Goal: Task Accomplishment & Management: Use online tool/utility

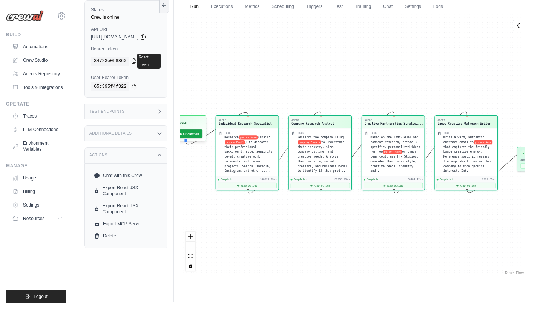
scroll to position [202, 0]
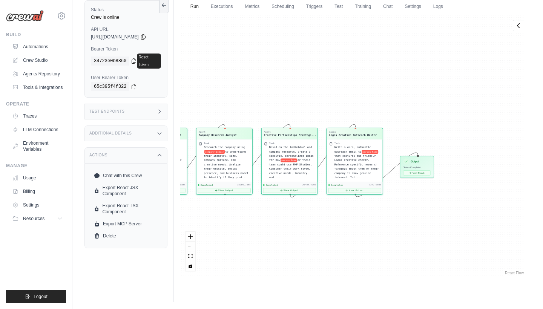
drag, startPoint x: 379, startPoint y: 208, endPoint x: 277, endPoint y: 210, distance: 102.3
click at [277, 210] on div "Agent Individual Research Specialist Task Research person Name (email: person E…" at bounding box center [352, 145] width 345 height 263
click at [416, 163] on div "Output" at bounding box center [415, 161] width 28 height 6
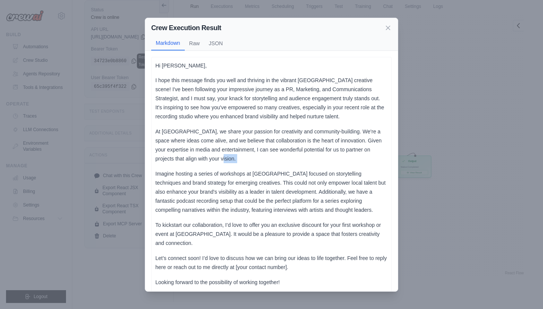
click at [416, 163] on div "Crew Execution Result Markdown Raw JSON Hi Juliet, I hope this message finds yo…" at bounding box center [271, 154] width 543 height 309
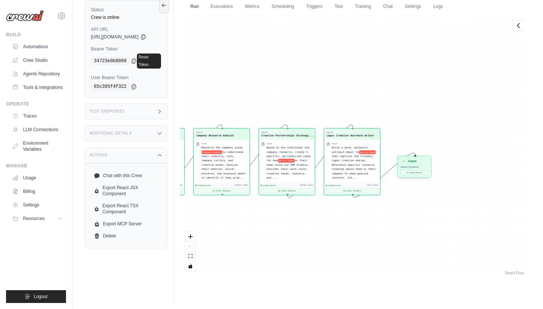
click at [416, 163] on div "Output" at bounding box center [415, 161] width 28 height 6
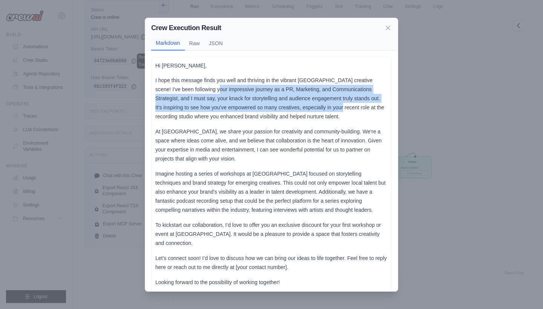
drag, startPoint x: 210, startPoint y: 88, endPoint x: 314, endPoint y: 105, distance: 105.2
click at [314, 105] on p "I hope this message finds you well and thriving in the vibrant Lagos creative s…" at bounding box center [271, 98] width 232 height 45
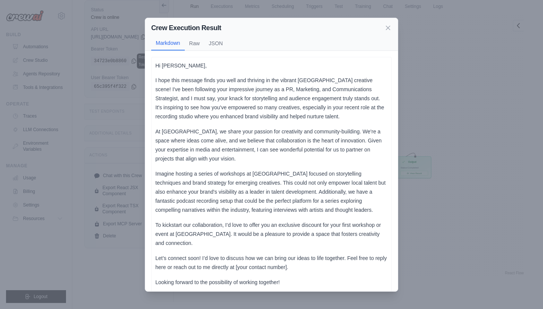
click at [307, 114] on p "I hope this message finds you well and thriving in the vibrant Lagos creative s…" at bounding box center [271, 98] width 232 height 45
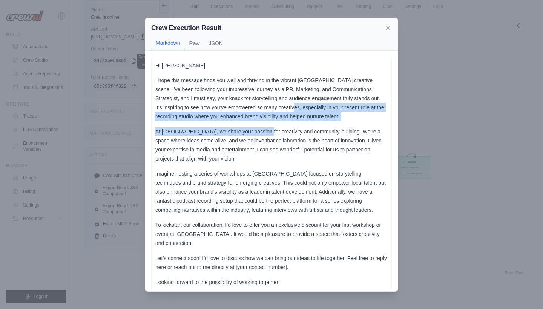
drag, startPoint x: 266, startPoint y: 109, endPoint x: 260, endPoint y: 128, distance: 20.2
click at [260, 128] on div "Hi Juliet, I hope this message finds you well and thriving in the vibrant Lagos…" at bounding box center [271, 195] width 232 height 269
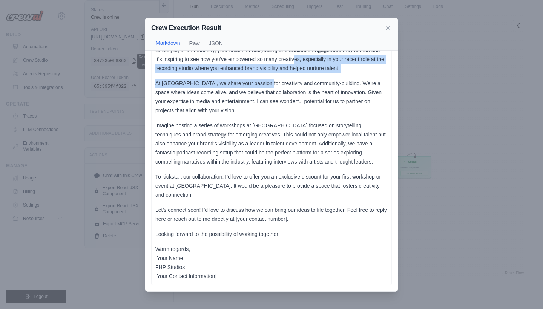
scroll to position [48, 0]
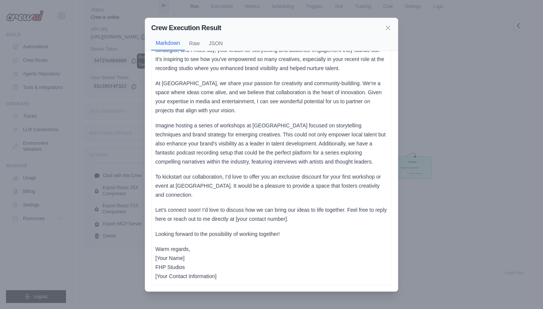
click at [383, 26] on div "Crew Execution Result" at bounding box center [271, 28] width 241 height 11
click at [395, 31] on div "Crew Execution Result Markdown Raw JSON" at bounding box center [271, 34] width 253 height 33
click at [390, 30] on icon at bounding box center [389, 28] width 8 height 8
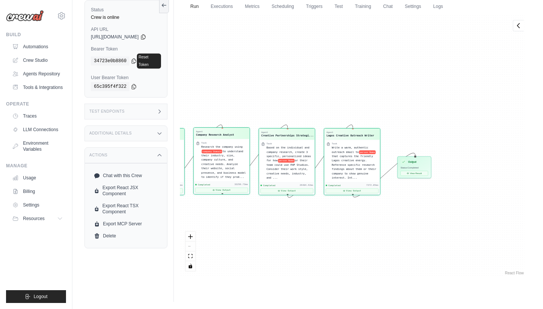
click at [232, 163] on span "to understand their industry, size, company culture, and creative needs. Analyz…" at bounding box center [223, 164] width 45 height 29
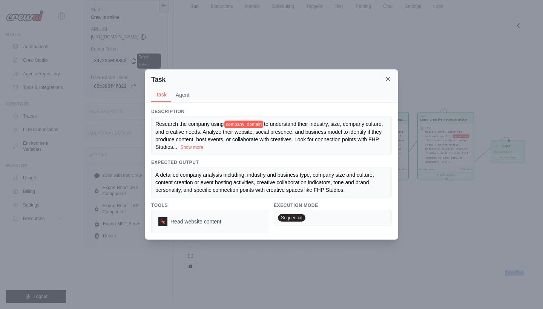
click at [388, 77] on icon at bounding box center [389, 79] width 8 height 8
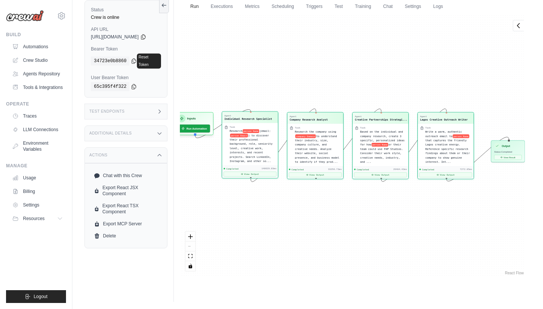
click at [260, 152] on span ") to discover their professional background, role, seniority level, creative wo…" at bounding box center [251, 148] width 43 height 29
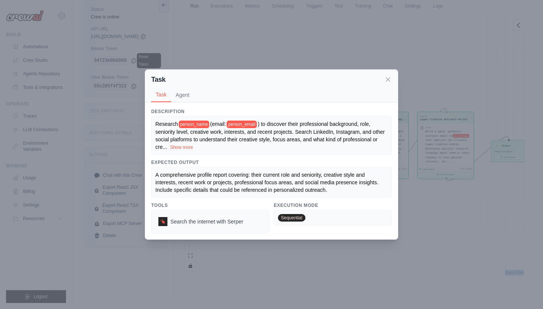
scroll to position [58, 0]
click at [385, 80] on icon at bounding box center [389, 79] width 8 height 8
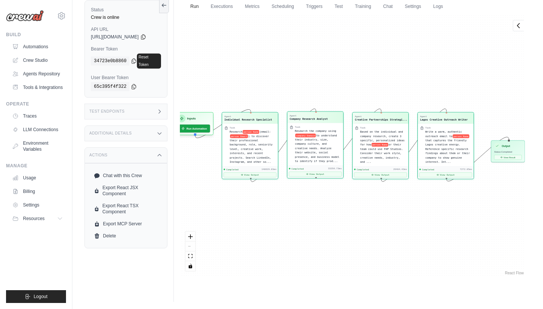
click at [323, 145] on div "Research the company using company Domain to understand their industry, size, c…" at bounding box center [318, 146] width 46 height 34
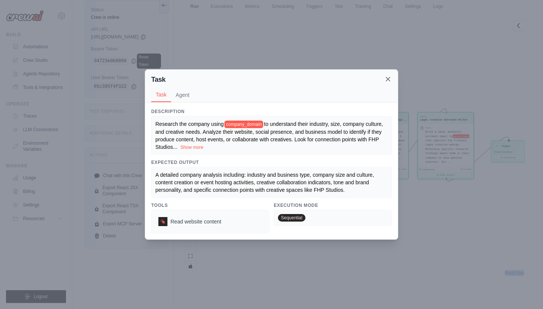
click at [386, 80] on icon at bounding box center [389, 79] width 8 height 8
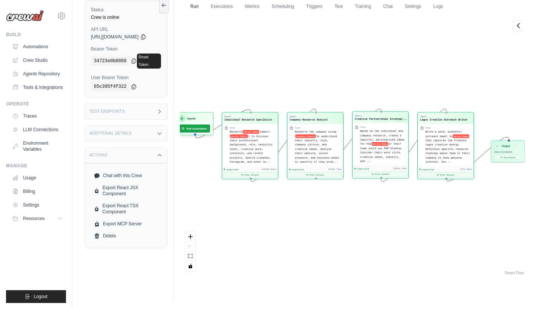
click at [390, 150] on div "Based on the individual and company research, create 3 specific, personalized i…" at bounding box center [383, 146] width 46 height 34
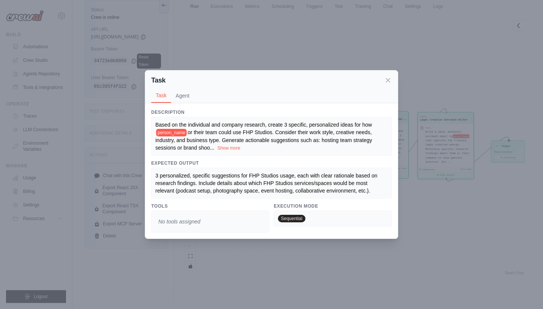
click at [390, 150] on div "Based on the individual and company research, create 3 specific, personalized i…" at bounding box center [271, 136] width 241 height 39
click at [387, 80] on icon at bounding box center [389, 80] width 8 height 8
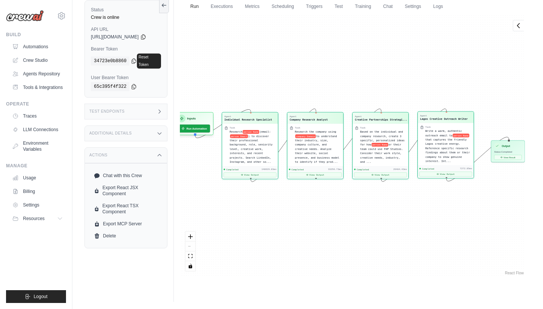
click at [443, 135] on span "Write a warm, authentic outreach email to" at bounding box center [444, 133] width 37 height 7
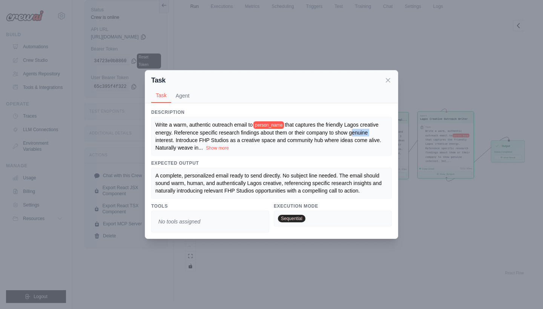
click at [443, 135] on div "Task Task Agent Description Write a warm, authentic outreach email to person_na…" at bounding box center [271, 154] width 543 height 309
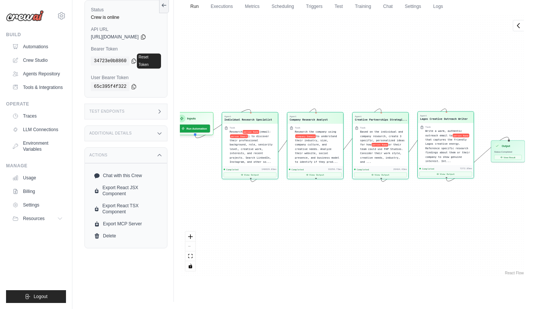
click at [445, 138] on span "that captures the friendly Lagos creative energy. Reference specific research f…" at bounding box center [448, 150] width 45 height 25
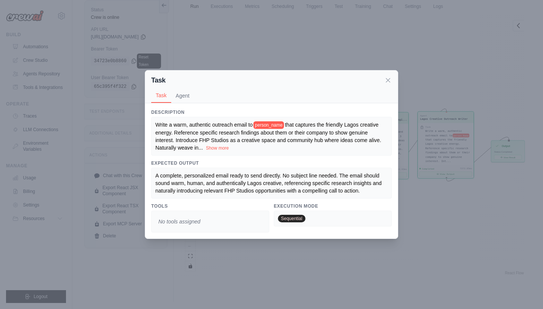
click at [445, 138] on div "Task Task Agent Description Write a warm, authentic outreach email to person_na…" at bounding box center [271, 154] width 543 height 309
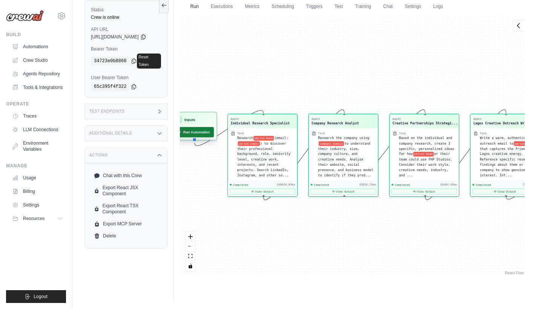
click at [199, 131] on button "Run Automation" at bounding box center [193, 132] width 42 height 10
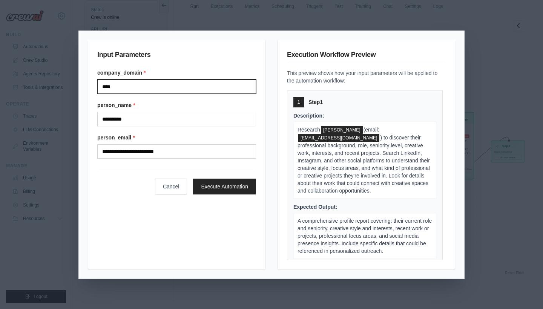
drag, startPoint x: 193, startPoint y: 87, endPoint x: 129, endPoint y: 87, distance: 64.5
click at [129, 87] on input "****" at bounding box center [176, 87] width 159 height 14
type input "*"
click at [127, 88] on input "Company domain" at bounding box center [176, 87] width 159 height 14
type input "*"
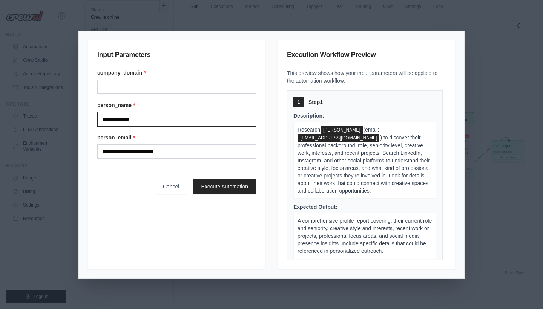
type input "**********"
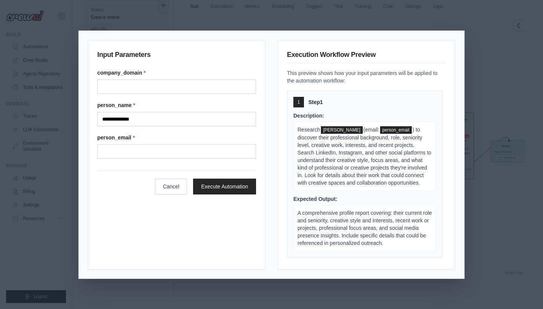
click at [137, 95] on div "**********" at bounding box center [176, 114] width 159 height 90
click at [138, 91] on input "Company domain" at bounding box center [176, 87] width 159 height 14
type input "**********"
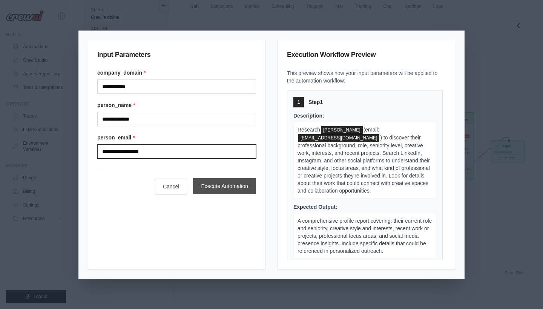
type input "**********"
click at [221, 182] on button "Execute Automation" at bounding box center [224, 186] width 63 height 16
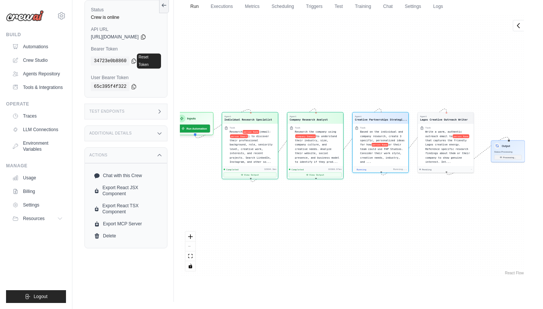
scroll to position [195, 0]
click at [257, 168] on div "Completed 32994.3ms" at bounding box center [250, 169] width 53 height 3
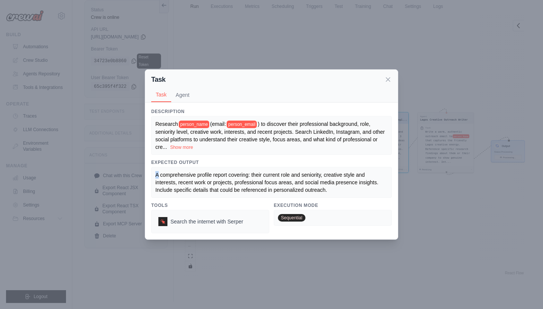
click at [257, 168] on div "A comprehensive profile report covering: their current role and seniority, crea…" at bounding box center [271, 182] width 241 height 31
click at [179, 92] on button "Agent" at bounding box center [182, 95] width 23 height 14
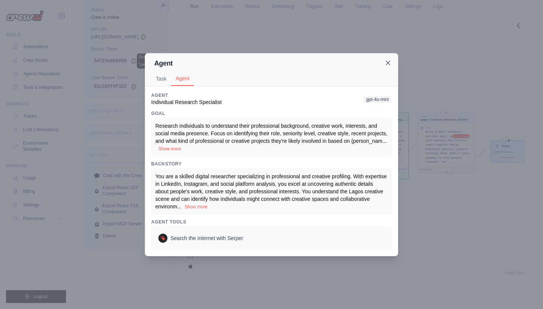
click at [385, 65] on icon at bounding box center [389, 63] width 8 height 8
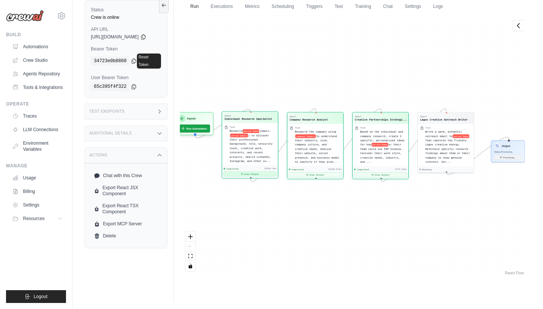
click at [260, 174] on button "View Output" at bounding box center [250, 174] width 53 height 5
click at [256, 173] on button "View Output" at bounding box center [250, 174] width 53 height 5
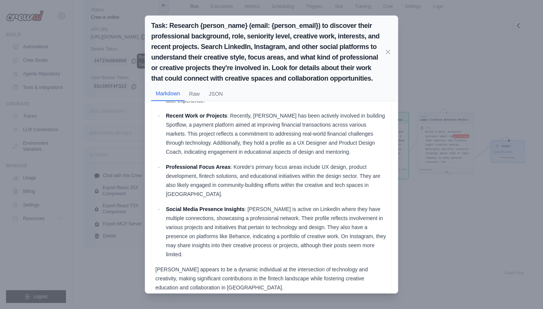
scroll to position [2712, 0]
click at [391, 54] on icon at bounding box center [389, 52] width 8 height 8
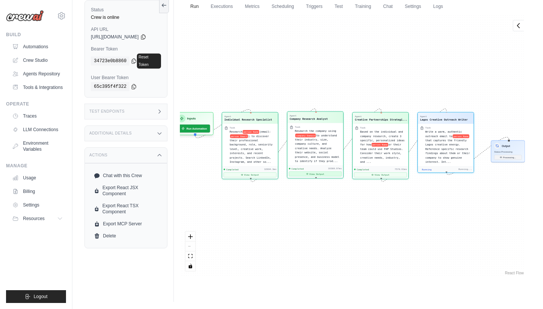
click at [324, 172] on button "View Output" at bounding box center [315, 174] width 53 height 5
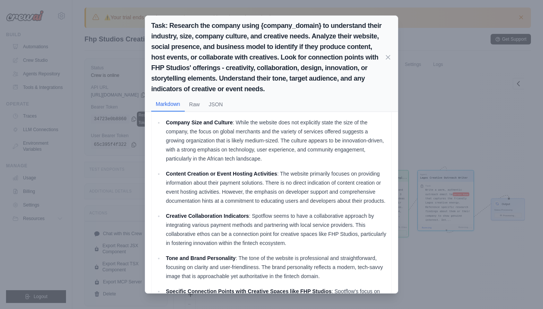
scroll to position [0, 0]
click at [390, 57] on icon at bounding box center [389, 57] width 8 height 8
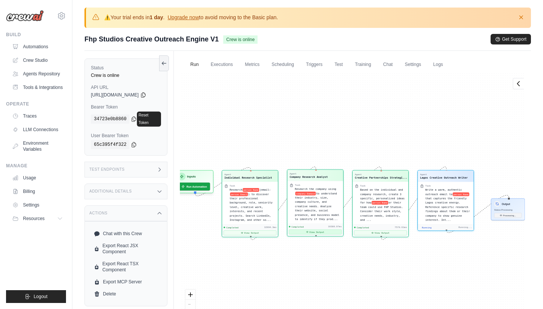
click at [319, 230] on button "View Output" at bounding box center [315, 232] width 53 height 5
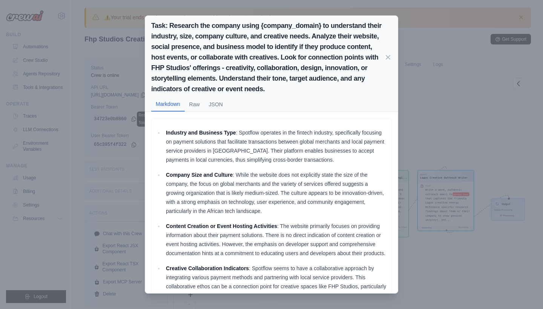
scroll to position [2757, 0]
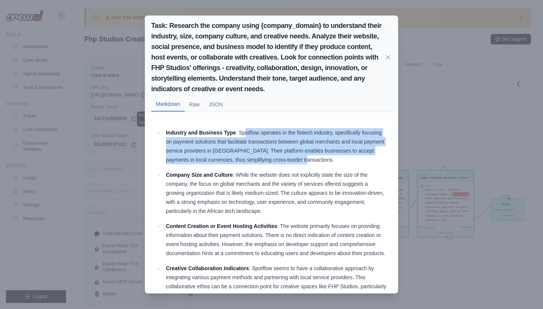
drag, startPoint x: 245, startPoint y: 132, endPoint x: 300, endPoint y: 164, distance: 63.0
click at [300, 164] on p "Industry and Business Type : Spotflow operates in the fintech industry, specifi…" at bounding box center [277, 146] width 222 height 36
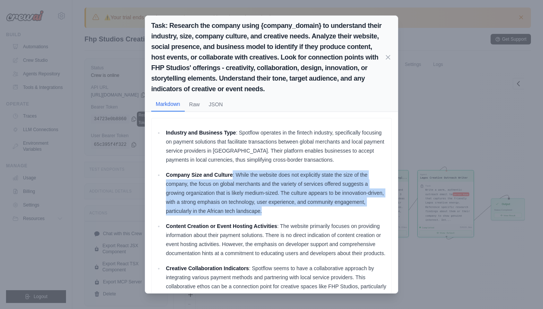
drag, startPoint x: 232, startPoint y: 174, endPoint x: 274, endPoint y: 208, distance: 53.9
click at [274, 208] on p "Company Size and Culture : While the website does not explicitly state the size…" at bounding box center [277, 193] width 222 height 45
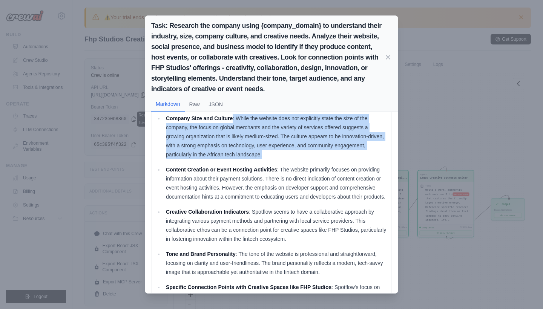
scroll to position [61, 0]
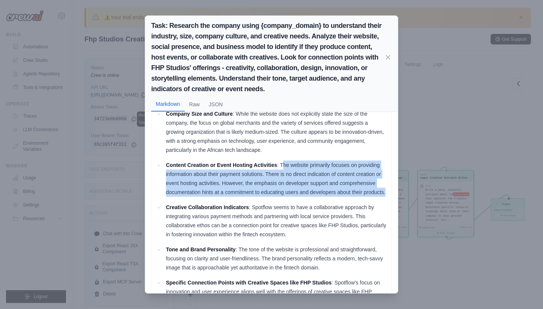
drag, startPoint x: 284, startPoint y: 164, endPoint x: 391, endPoint y: 195, distance: 111.3
click at [391, 195] on div "Industry and Business Type : Spotflow operates in the fintech industry, specifi…" at bounding box center [271, 209] width 241 height 304
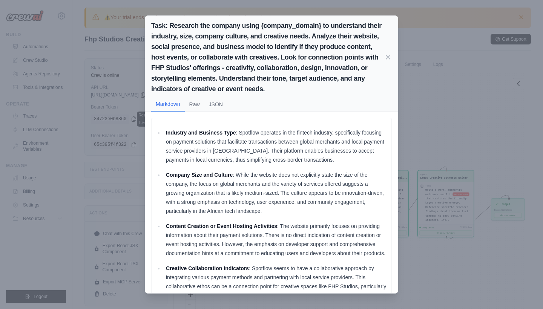
click at [414, 128] on div "Task: Research the company using {company_domain} to understand their industry,…" at bounding box center [271, 154] width 543 height 309
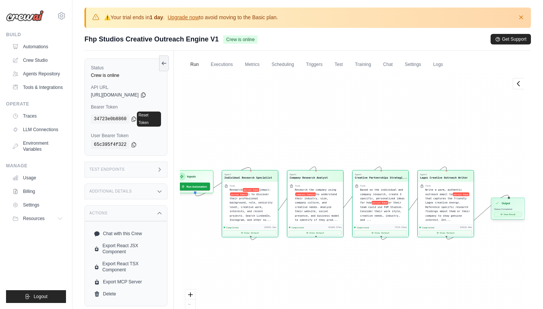
click at [503, 215] on icon at bounding box center [502, 215] width 2 height 2
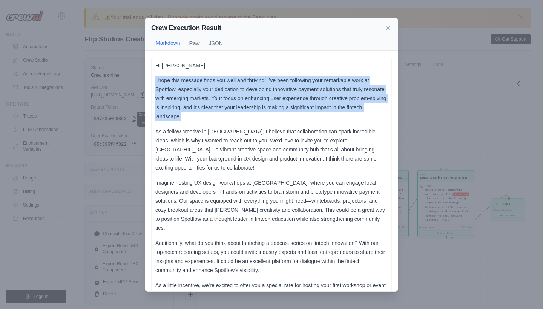
drag, startPoint x: 155, startPoint y: 79, endPoint x: 235, endPoint y: 114, distance: 86.8
click at [235, 114] on p "I hope this message finds you well and thriving! I’ve been following your remar…" at bounding box center [271, 98] width 232 height 45
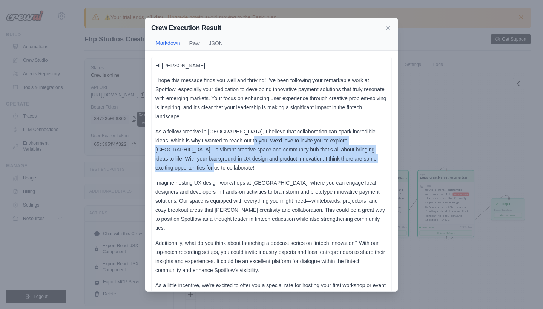
drag, startPoint x: 234, startPoint y: 140, endPoint x: 366, endPoint y: 157, distance: 133.2
click at [366, 157] on p "As a fellow creative in Lagos, I believe that collaboration can spark incredibl…" at bounding box center [271, 149] width 232 height 45
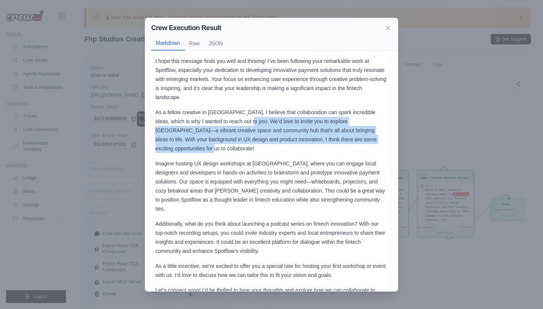
scroll to position [20, 0]
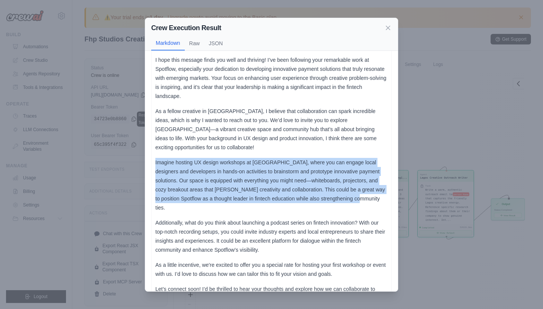
drag, startPoint x: 154, startPoint y: 154, endPoint x: 338, endPoint y: 190, distance: 187.5
click at [338, 190] on div "Hi Korede, I hope this message finds you well and thriving! I’ve been following…" at bounding box center [271, 189] width 241 height 304
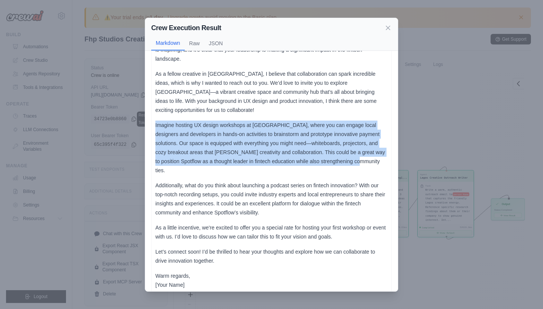
scroll to position [57, 0]
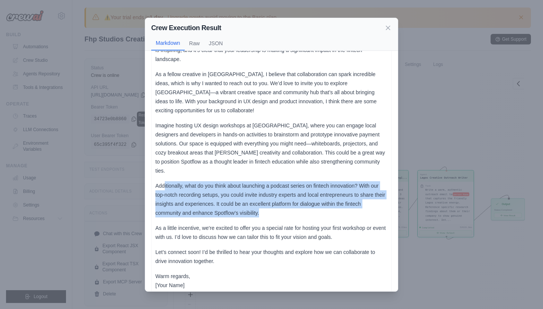
drag, startPoint x: 164, startPoint y: 168, endPoint x: 263, endPoint y: 193, distance: 102.6
click at [263, 193] on p "Additionally, what do you think about launching a podcast series on fintech inn…" at bounding box center [271, 200] width 232 height 36
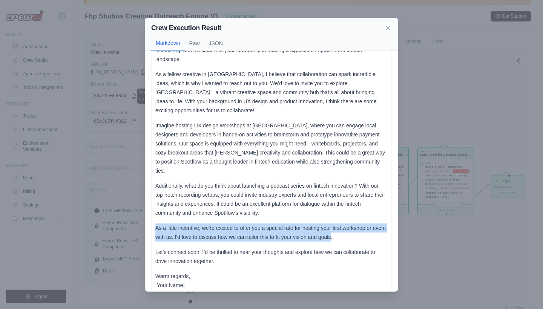
drag, startPoint x: 155, startPoint y: 211, endPoint x: 330, endPoint y: 218, distance: 175.6
click at [330, 218] on div "Hi Korede, I hope this message finds you well and thriving! I’ve been following…" at bounding box center [271, 152] width 241 height 304
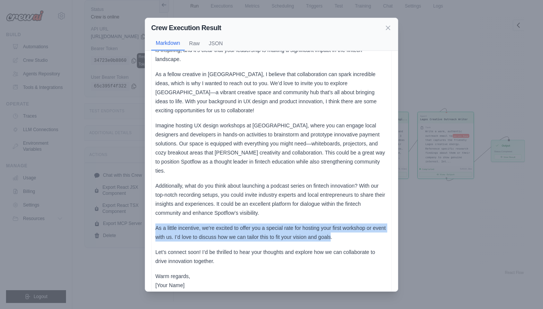
scroll to position [58, 0]
click at [388, 28] on icon at bounding box center [388, 28] width 4 height 4
